Goal: Task Accomplishment & Management: Use online tool/utility

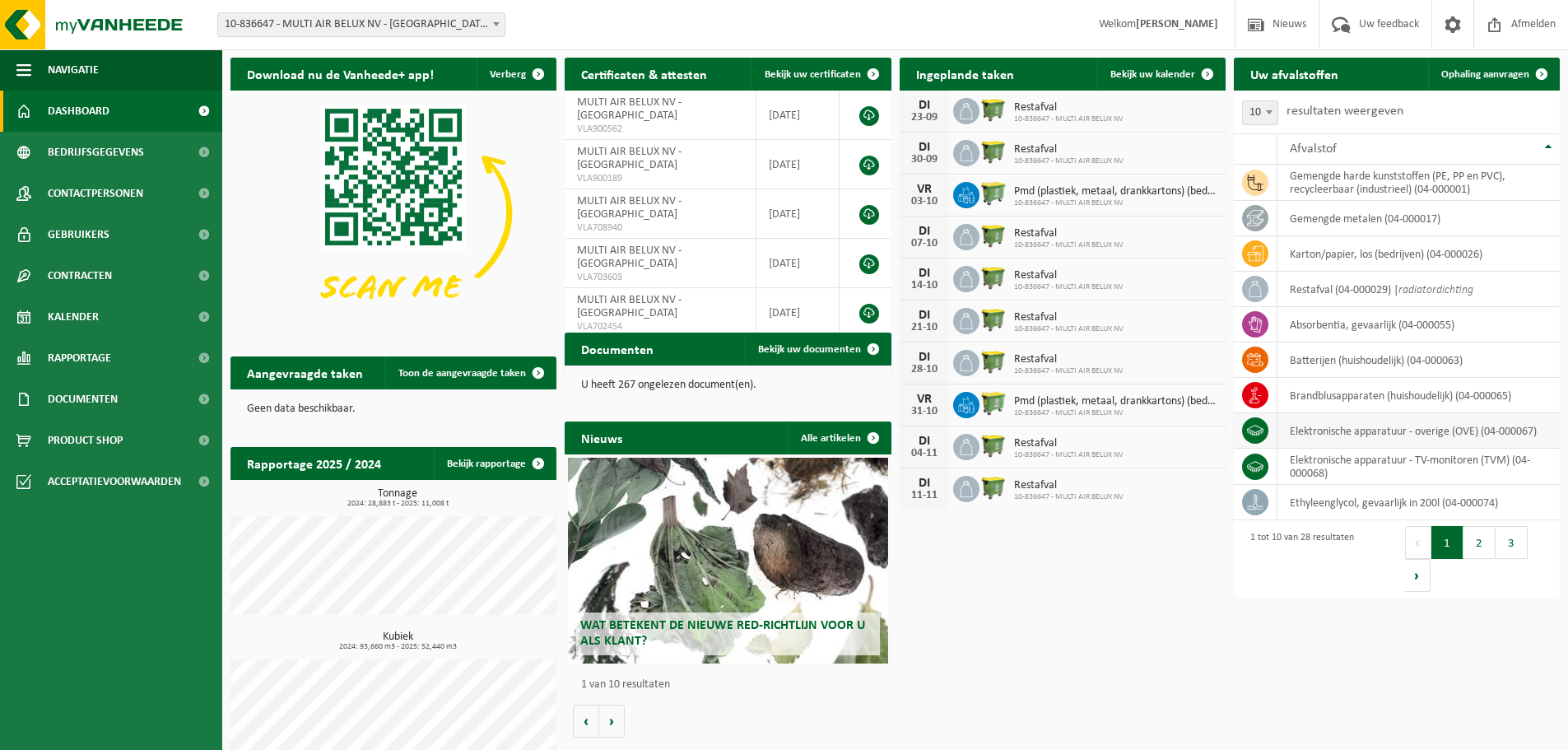
scroll to position [67, 0]
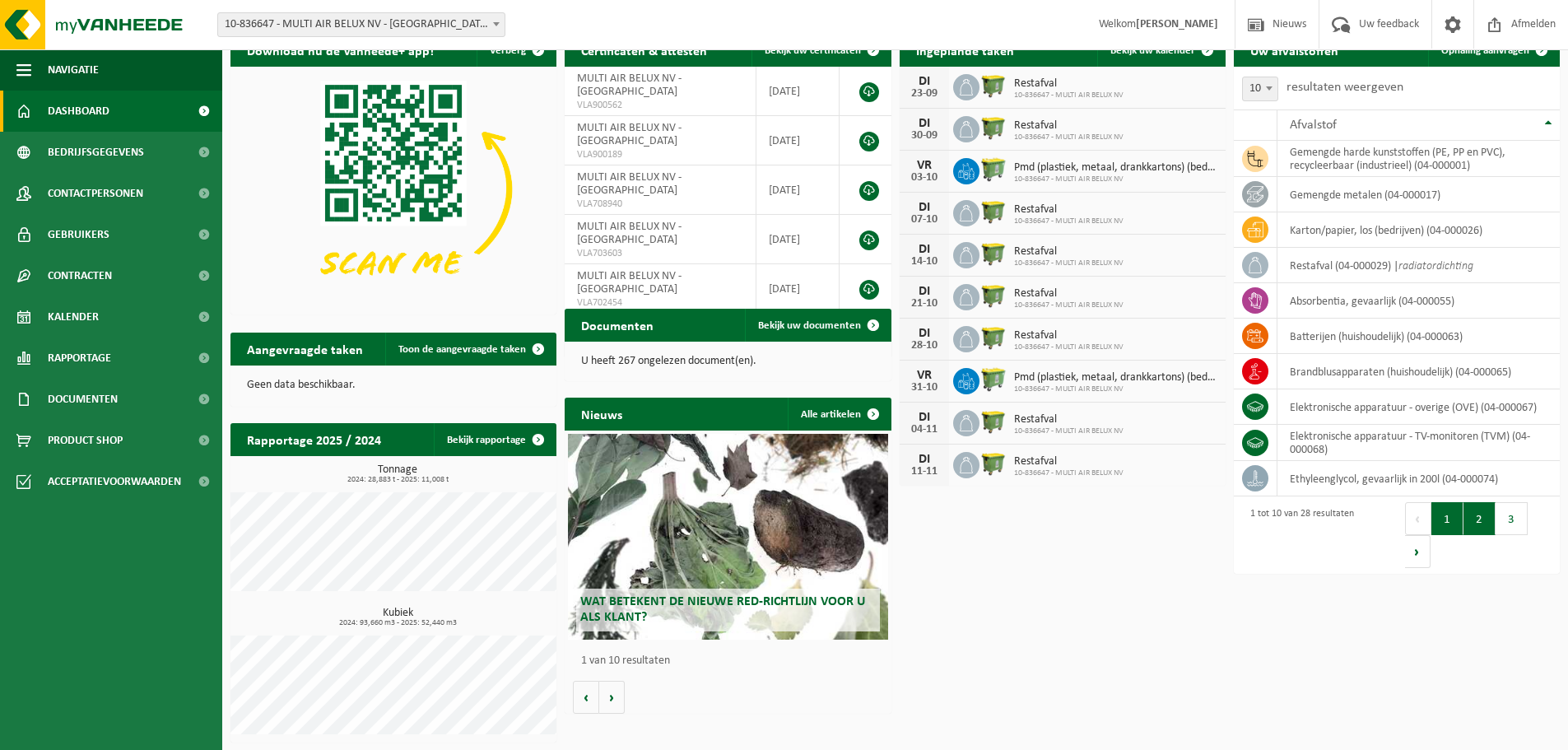
click at [1475, 524] on button "2" at bounding box center [1479, 519] width 32 height 33
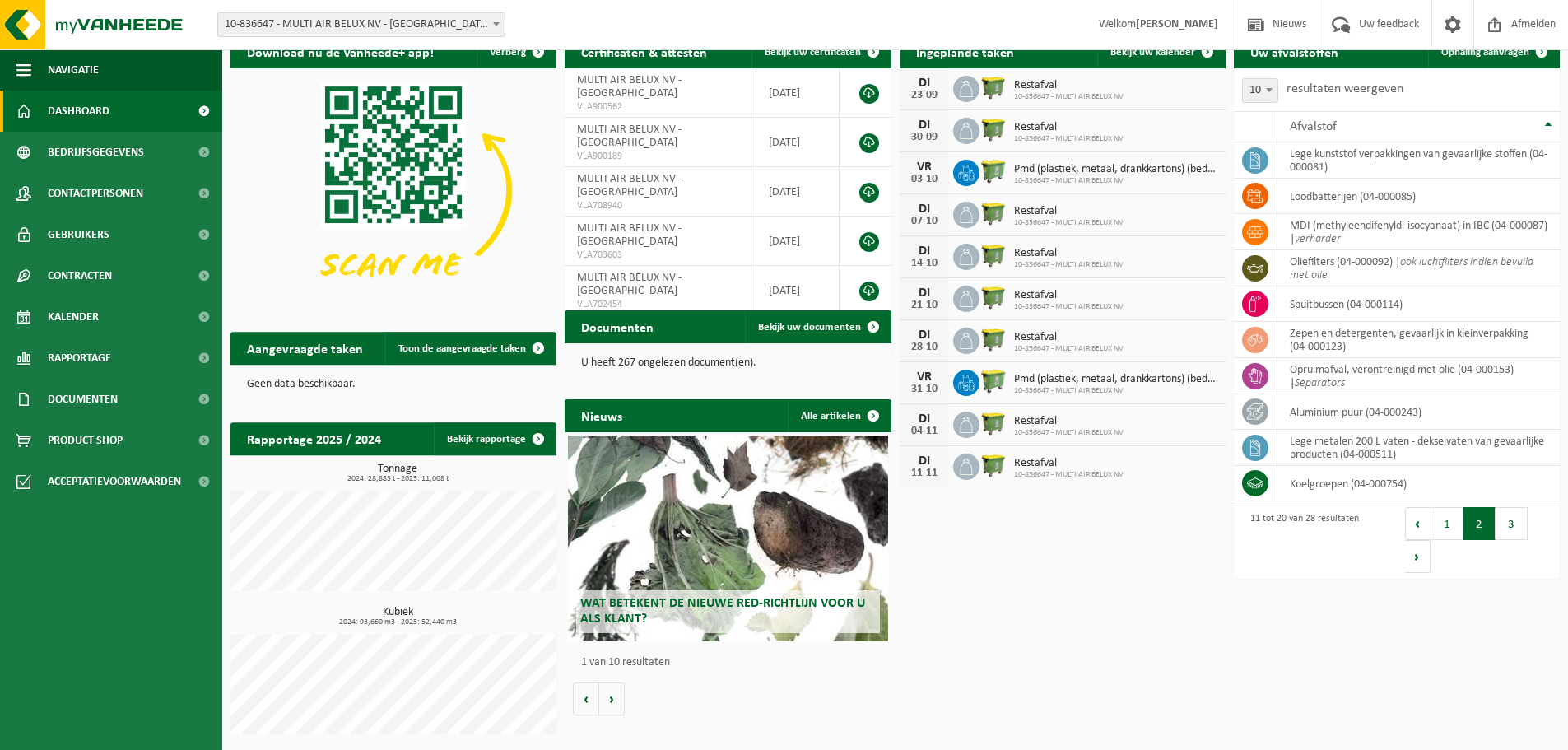
scroll to position [64, 0]
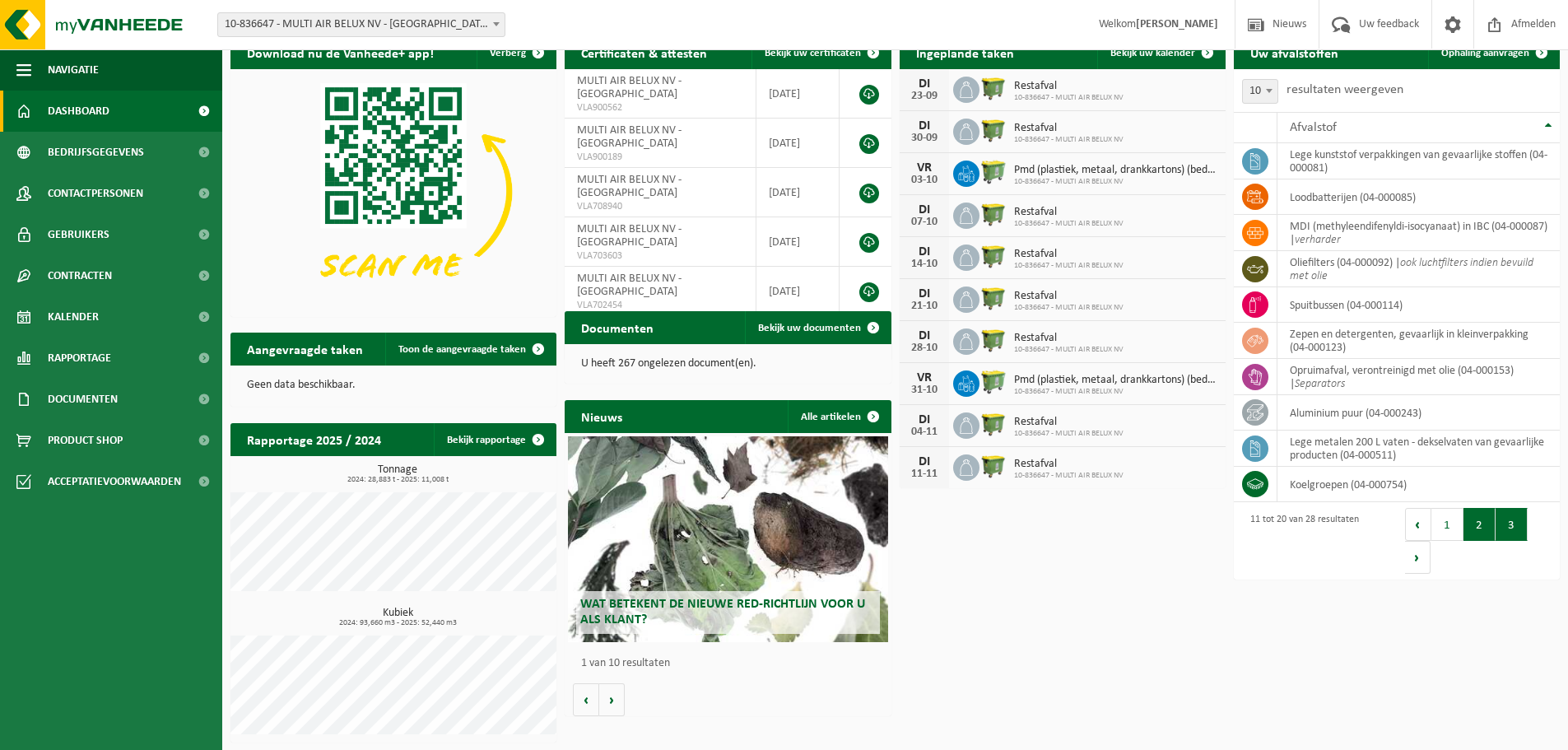
click at [1507, 522] on button "3" at bounding box center [1511, 524] width 32 height 33
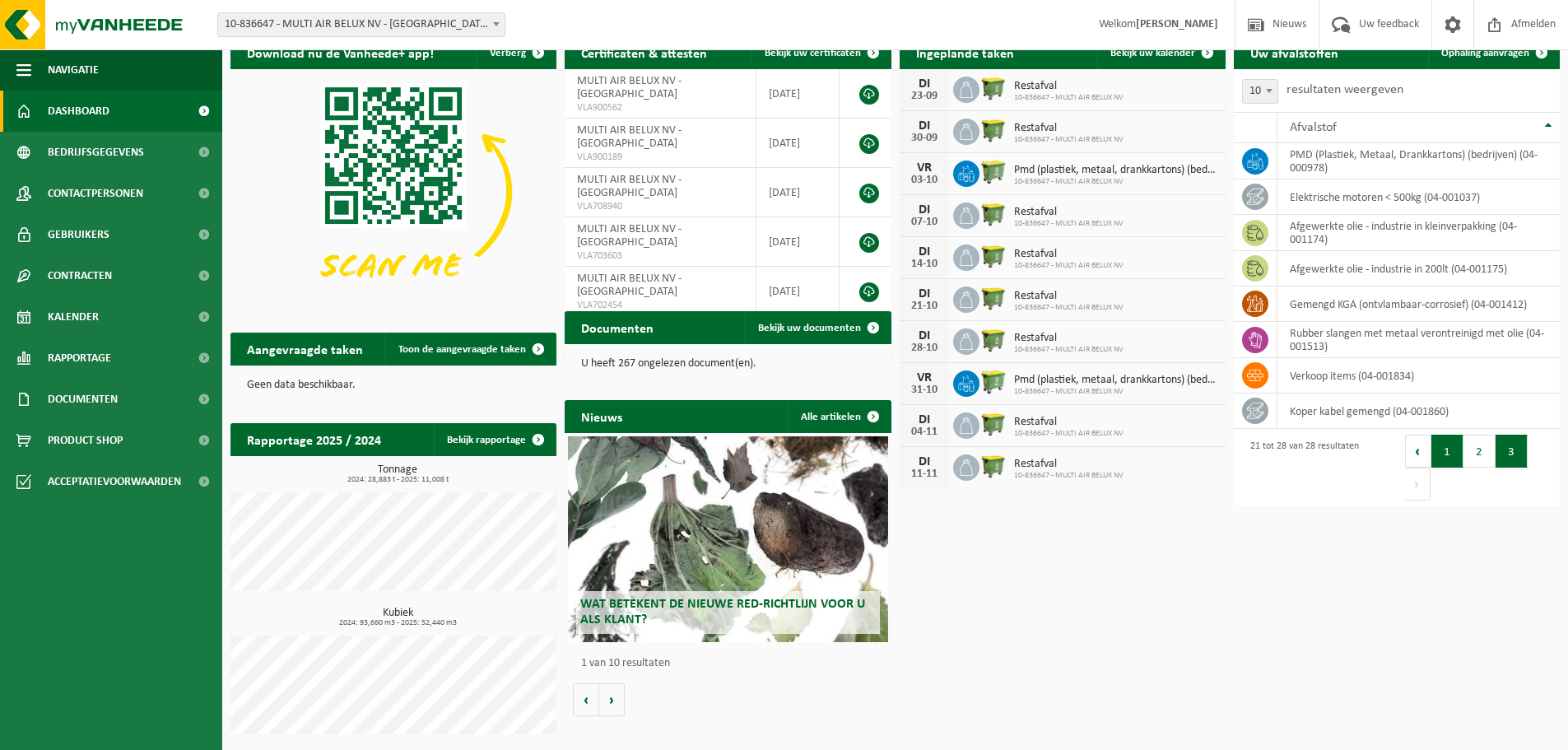
click at [1445, 452] on button "1" at bounding box center [1447, 452] width 32 height 33
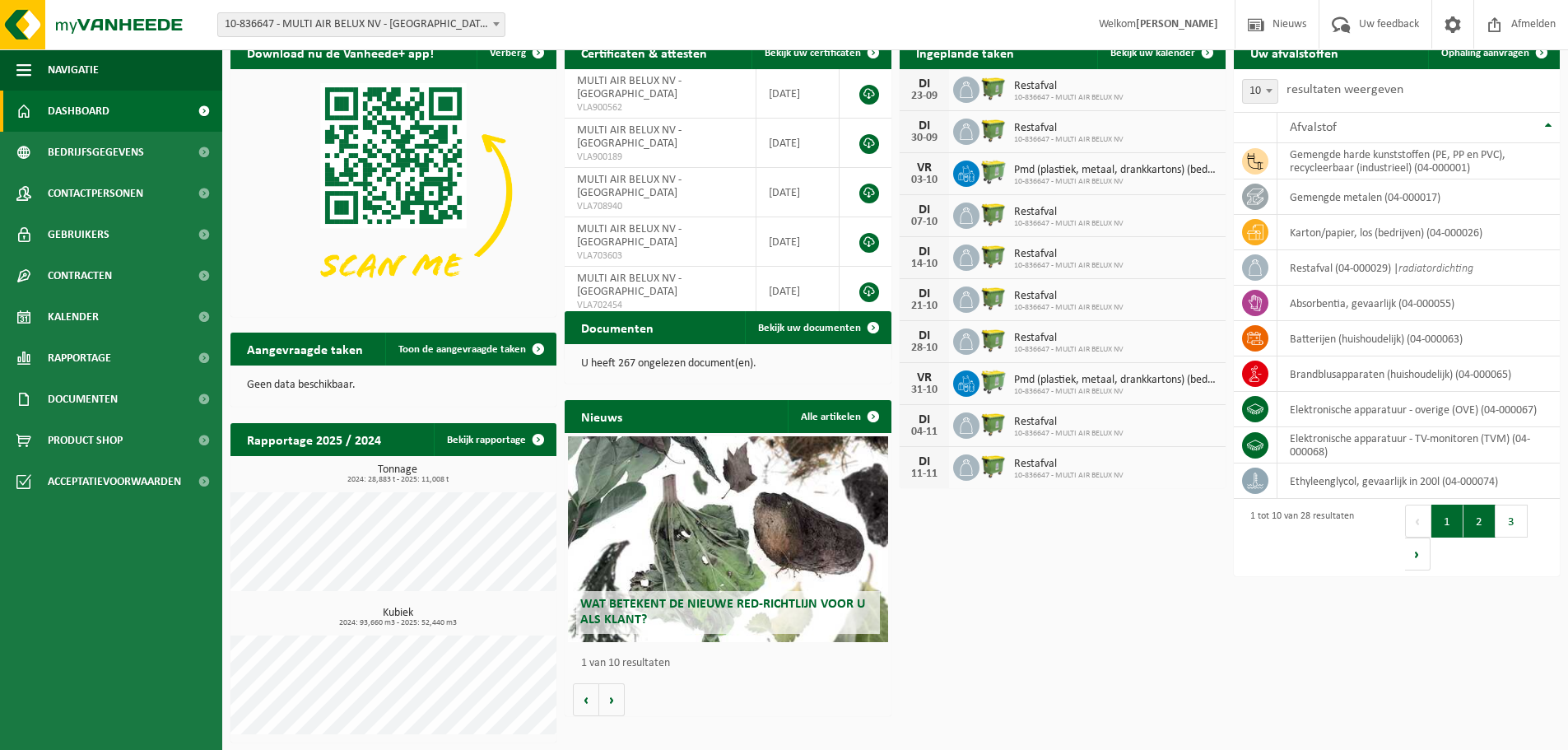
click at [1478, 516] on button "2" at bounding box center [1479, 521] width 32 height 33
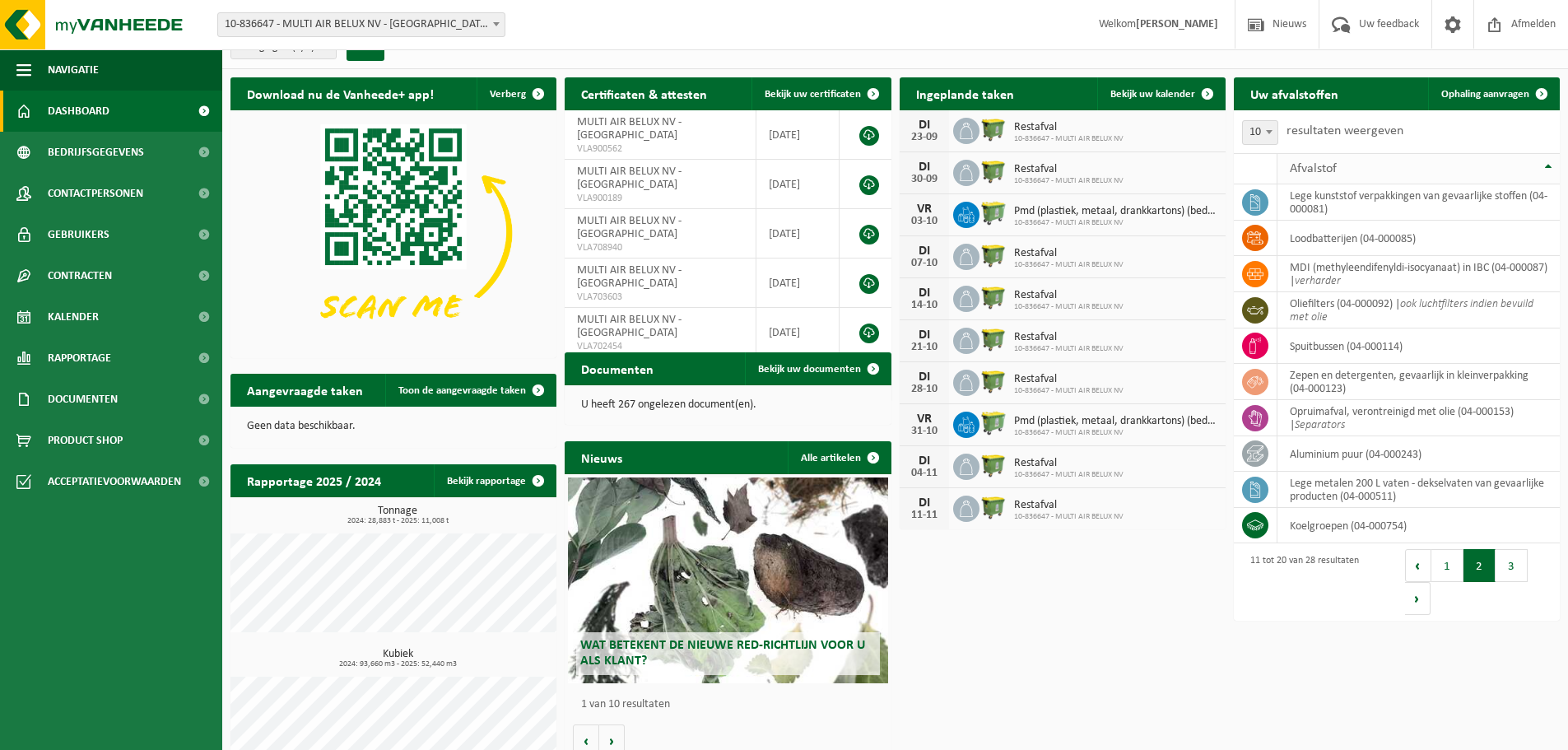
scroll to position [0, 0]
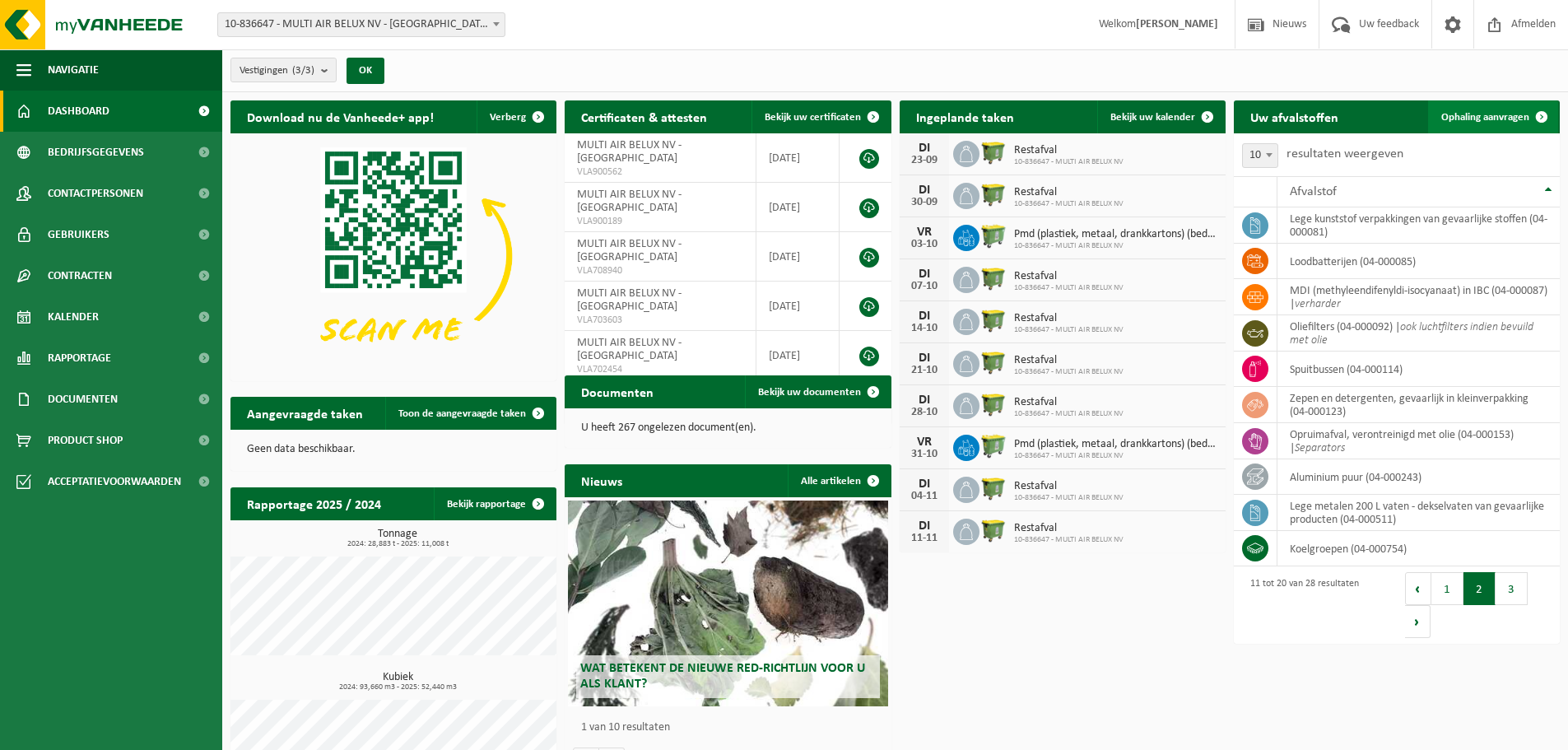
click at [1463, 121] on span "Ophaling aanvragen" at bounding box center [1485, 117] width 88 height 10
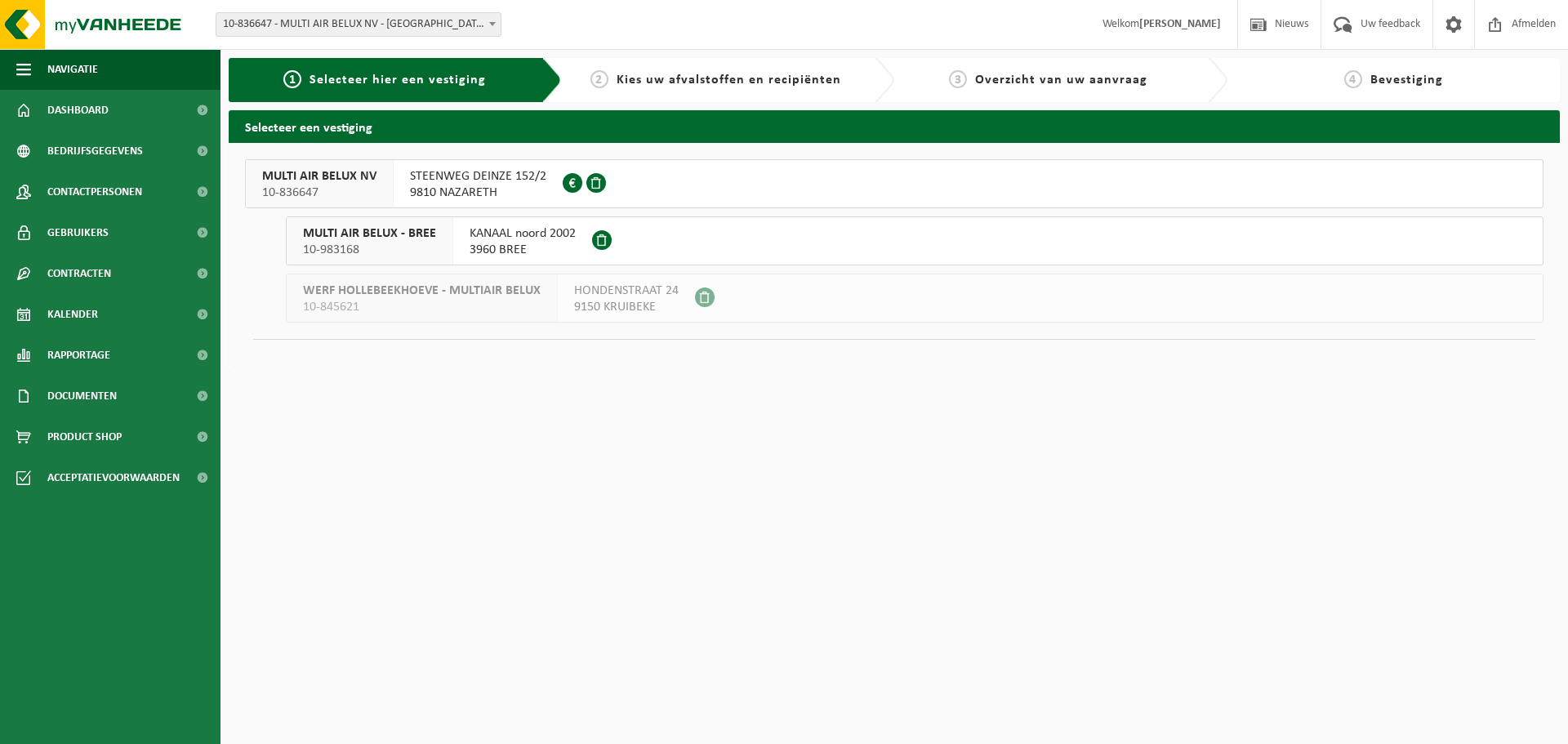
click at [414, 183] on span "STEENWEG DEINZE 152/2" at bounding box center [478, 176] width 136 height 16
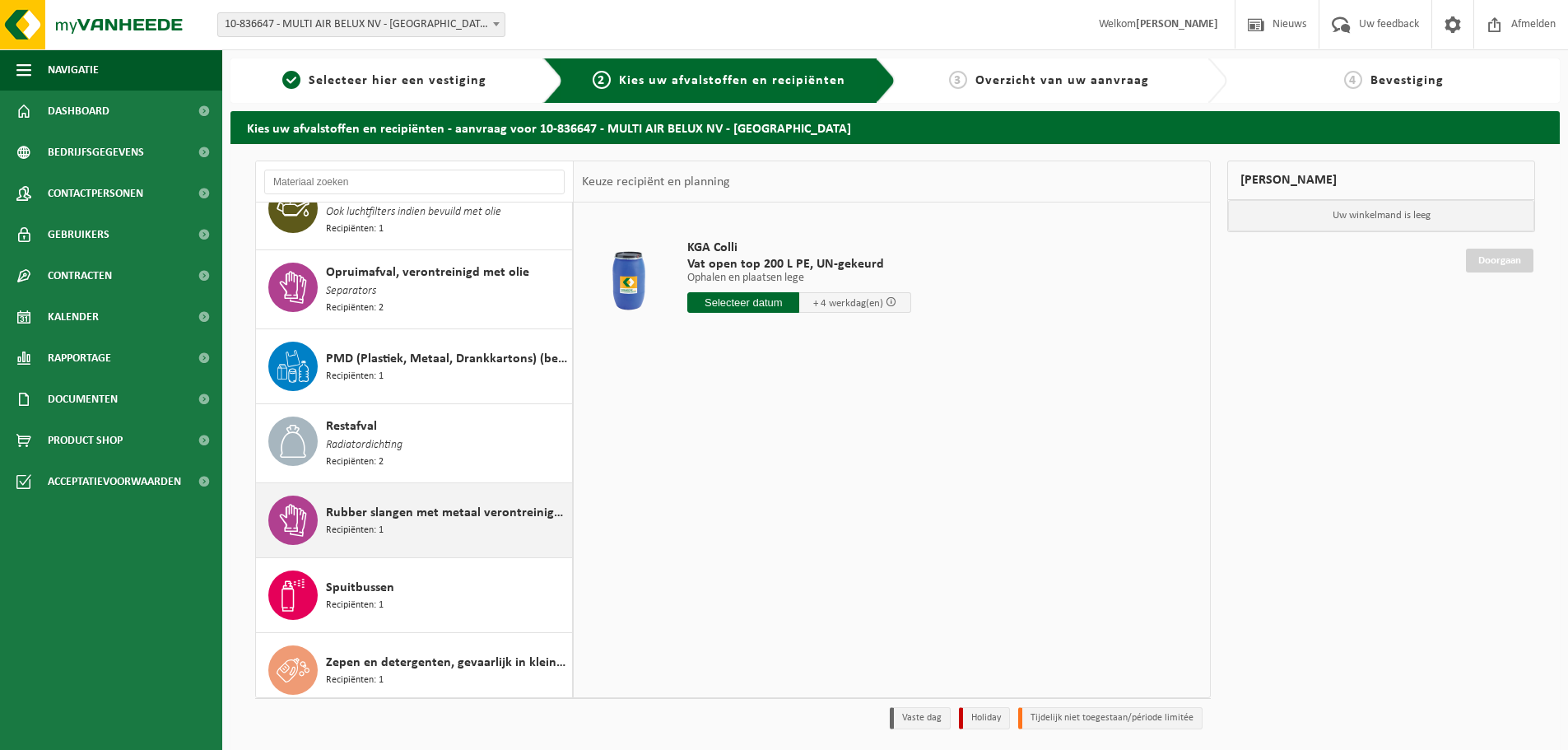
scroll to position [54, 0]
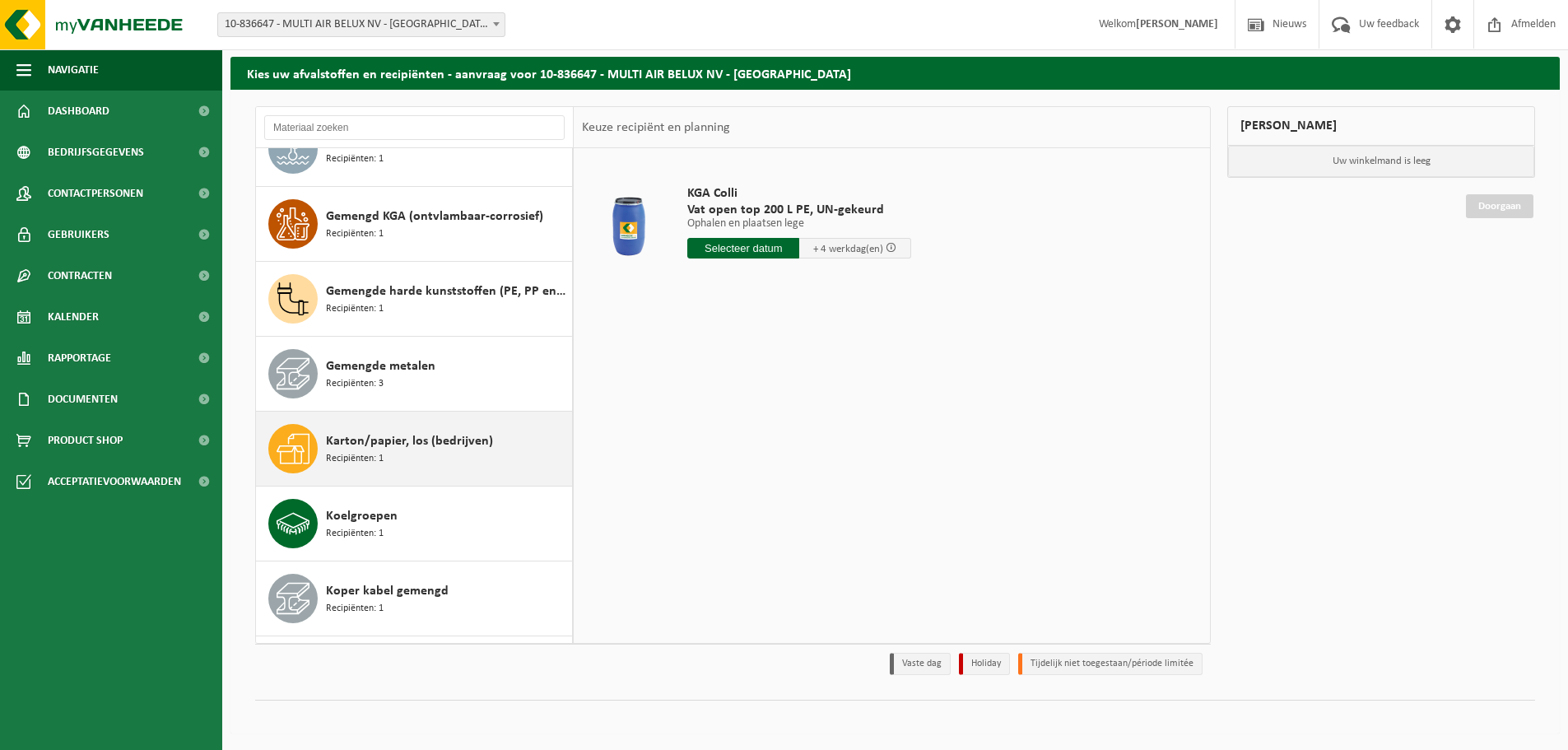
click at [427, 439] on span "Karton/papier, los (bedrijven)" at bounding box center [409, 441] width 167 height 20
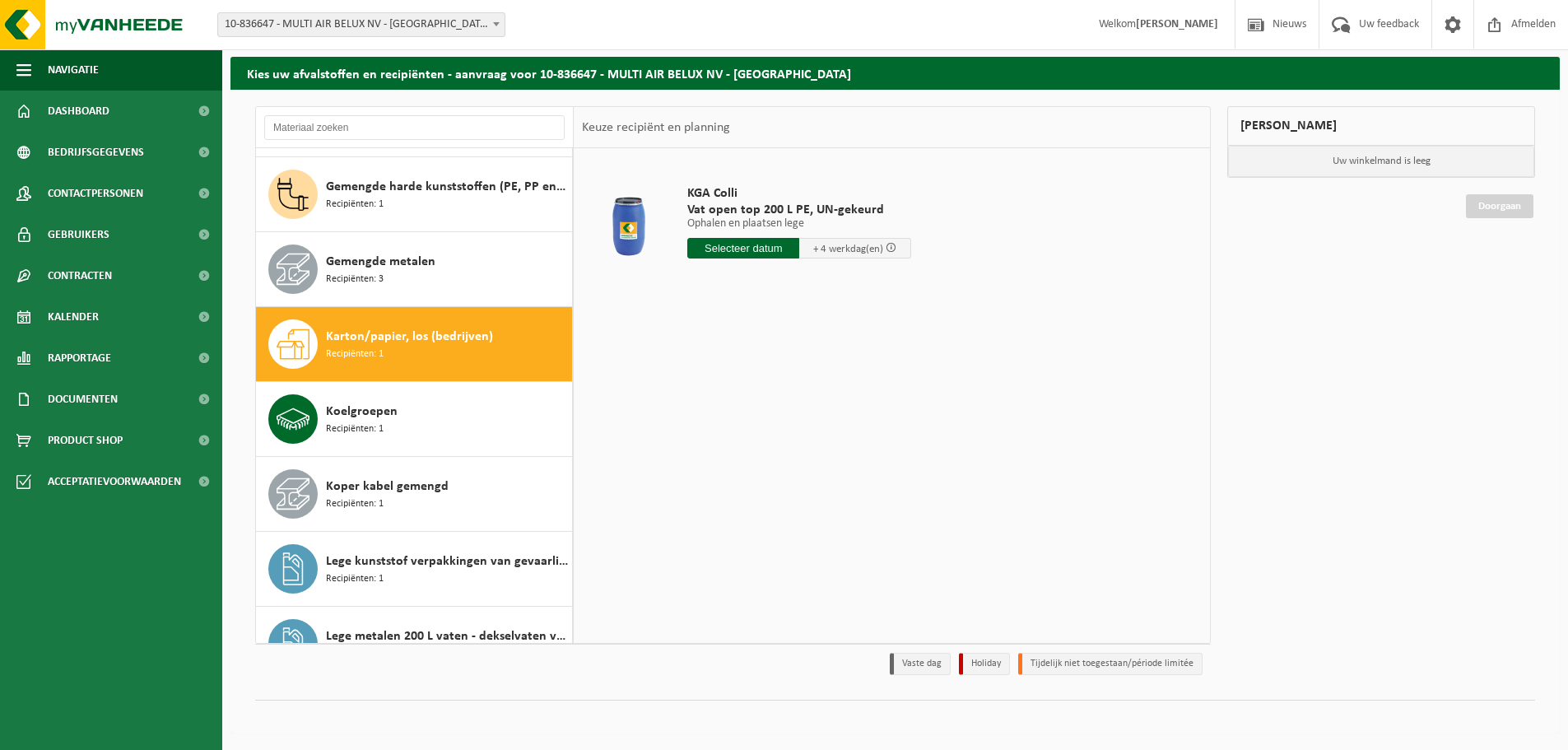
scroll to position [974, 0]
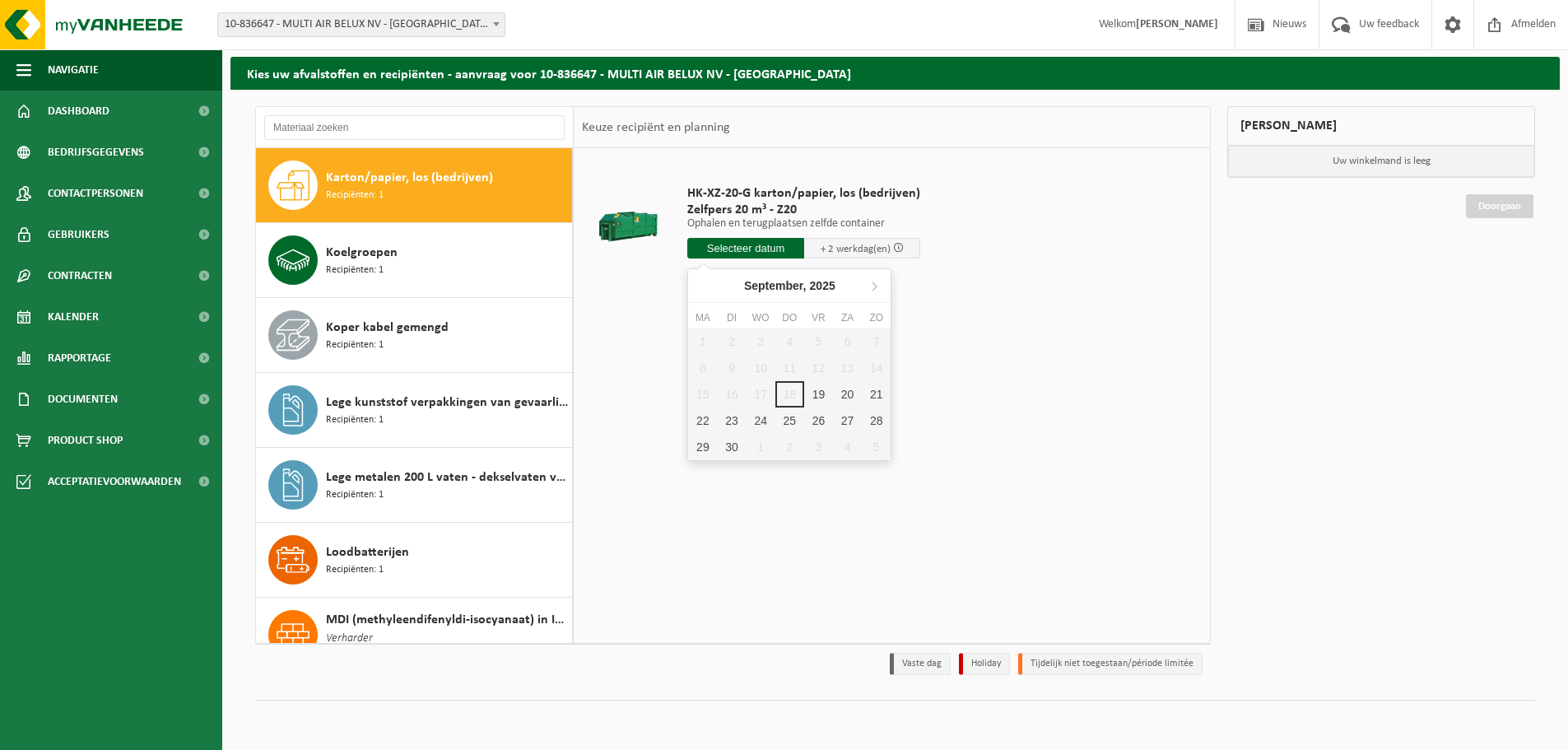
click at [745, 246] on input "text" at bounding box center [746, 248] width 117 height 21
click at [822, 393] on div "19" at bounding box center [818, 394] width 29 height 26
type input "Van 2025-09-19"
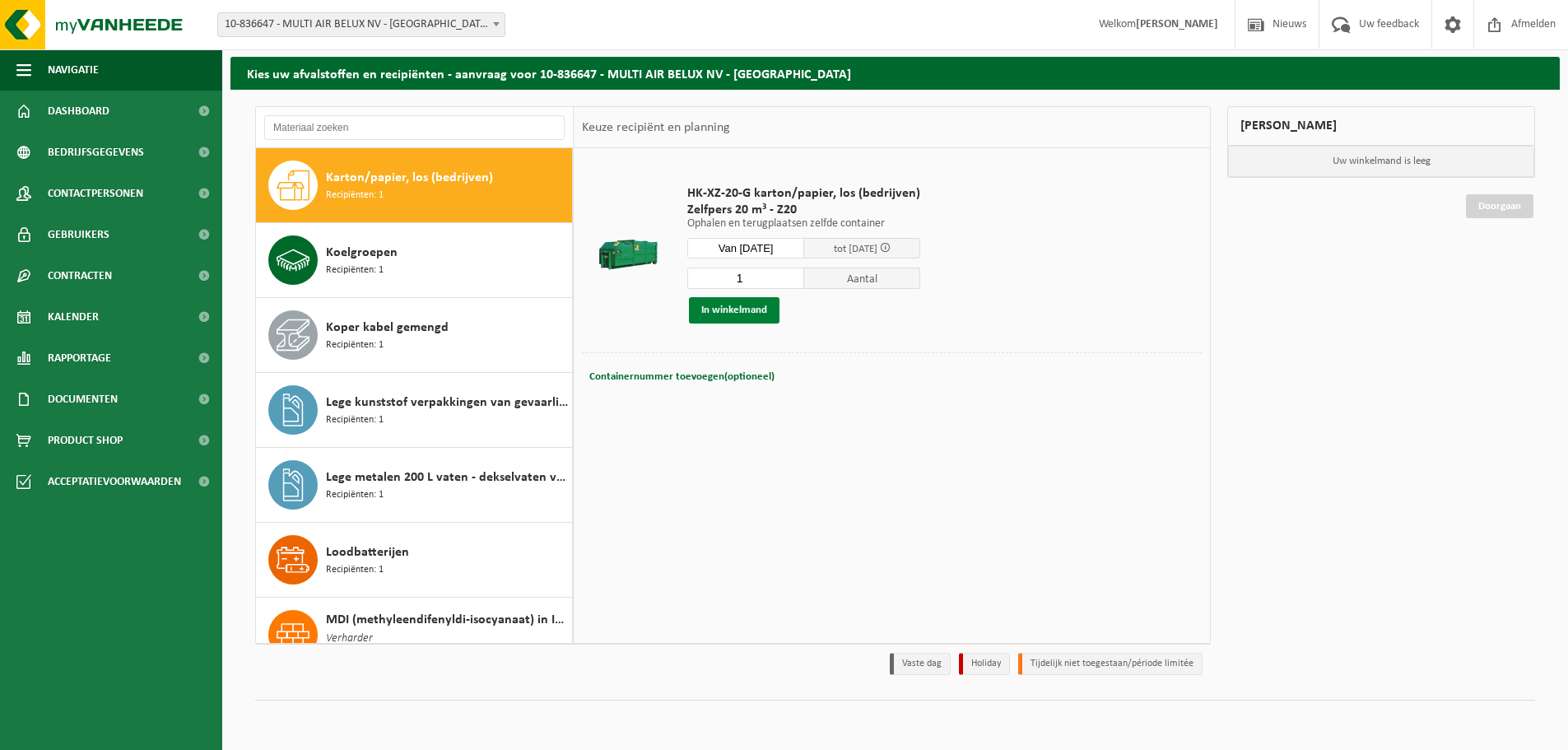
click at [742, 315] on button "In winkelmand" at bounding box center [734, 311] width 91 height 26
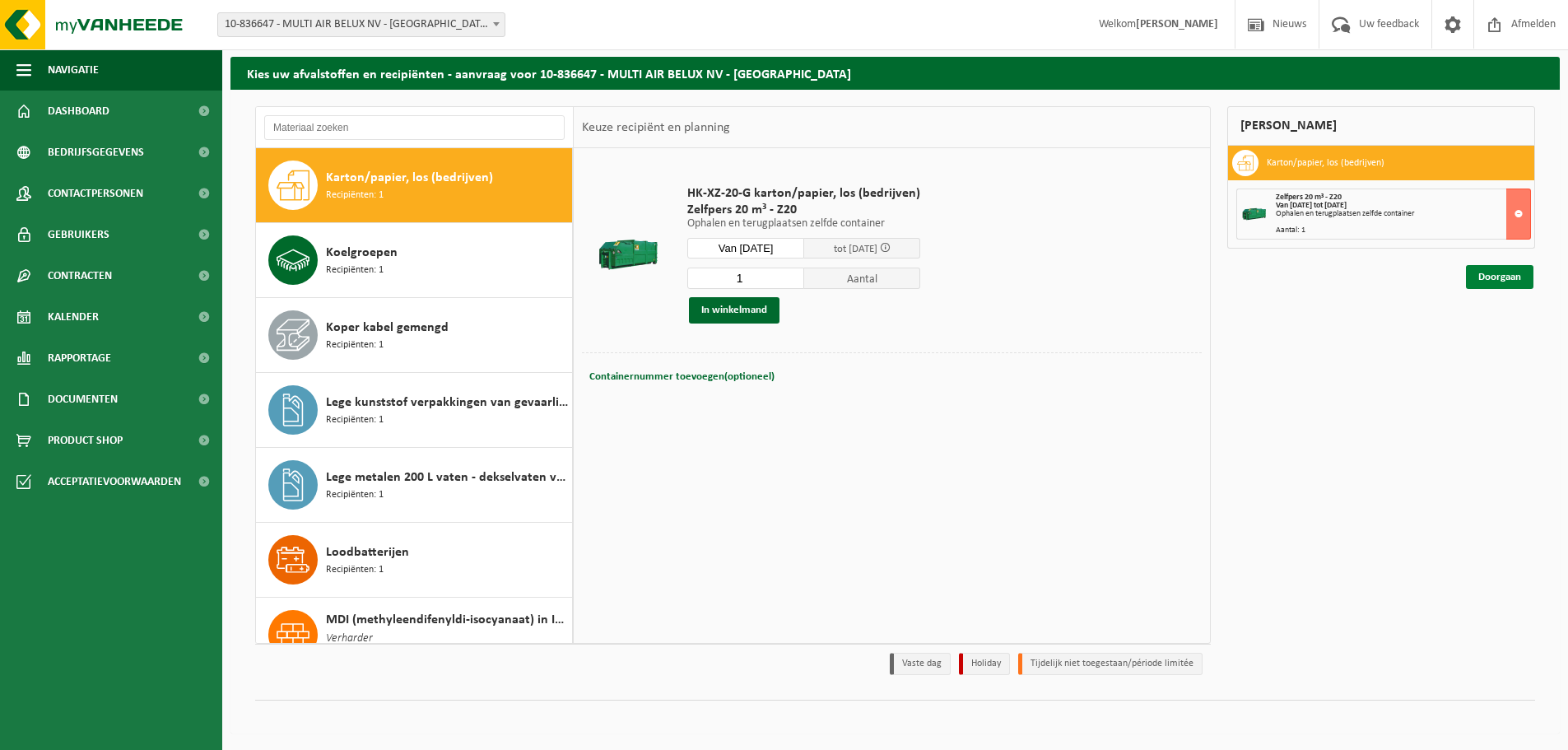
click at [1502, 279] on link "Doorgaan" at bounding box center [1500, 277] width 67 height 24
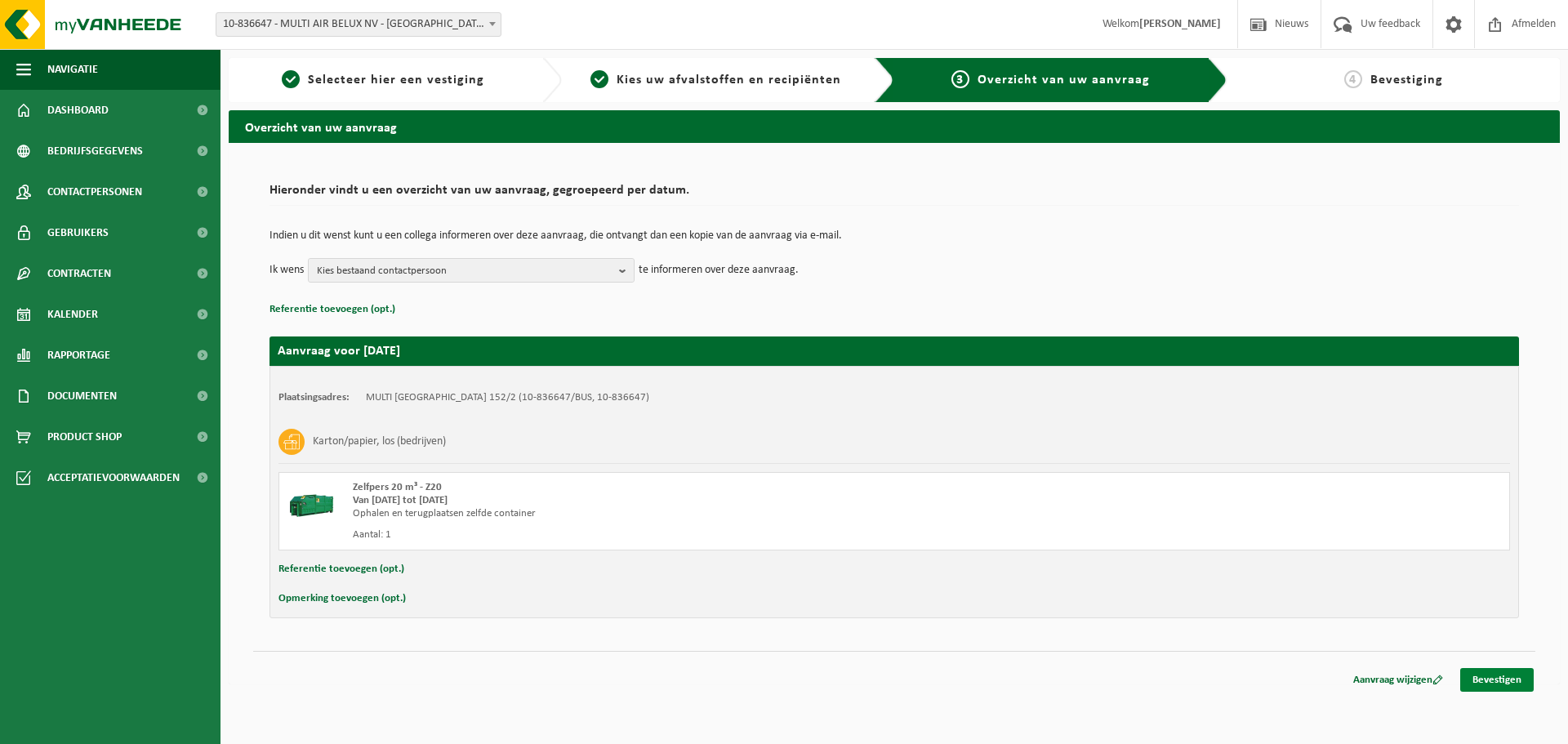
click at [1475, 672] on link "Bevestigen" at bounding box center [1498, 680] width 74 height 24
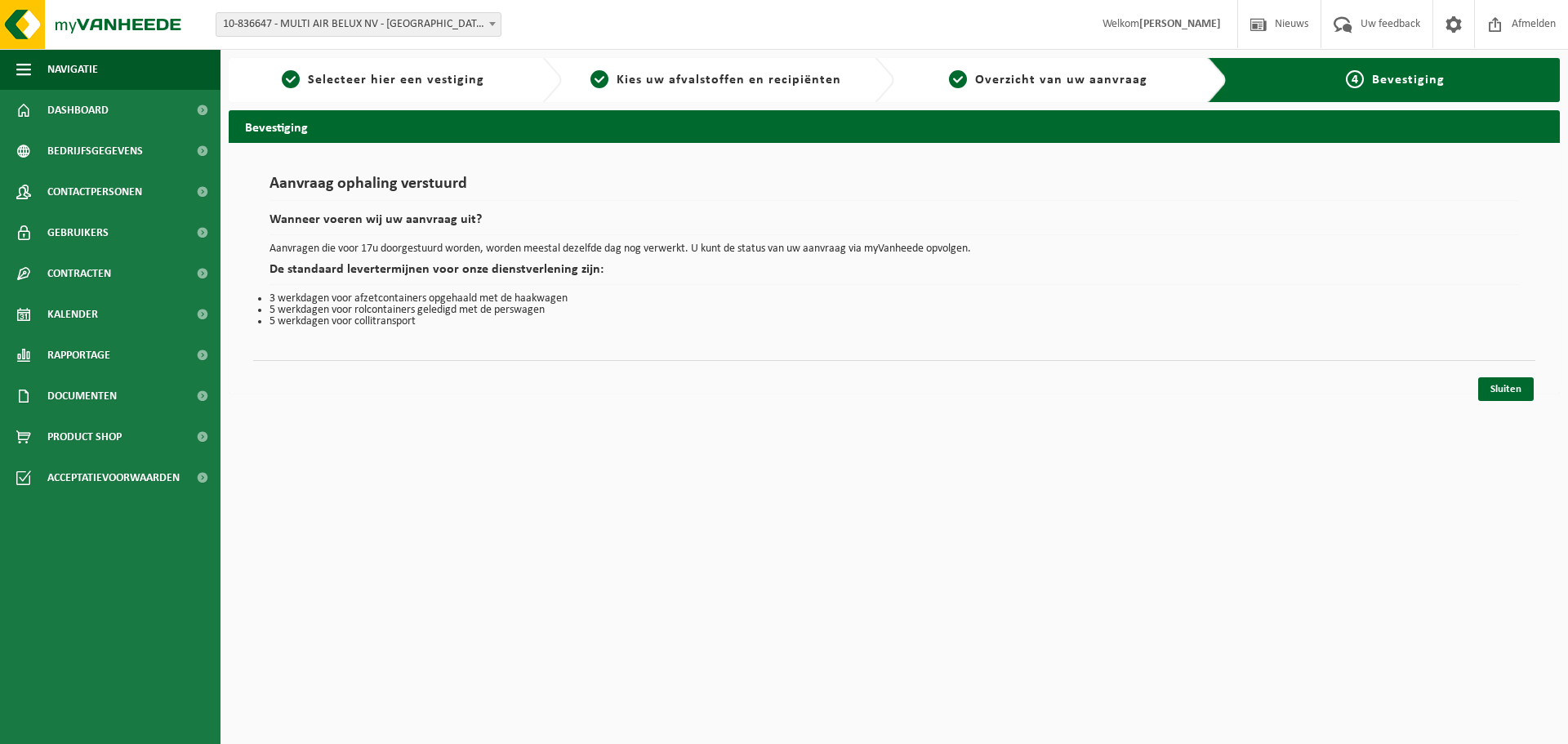
drag, startPoint x: 98, startPoint y: 195, endPoint x: 1273, endPoint y: 783, distance: 1313.9
